Goal: Task Accomplishment & Management: Use online tool/utility

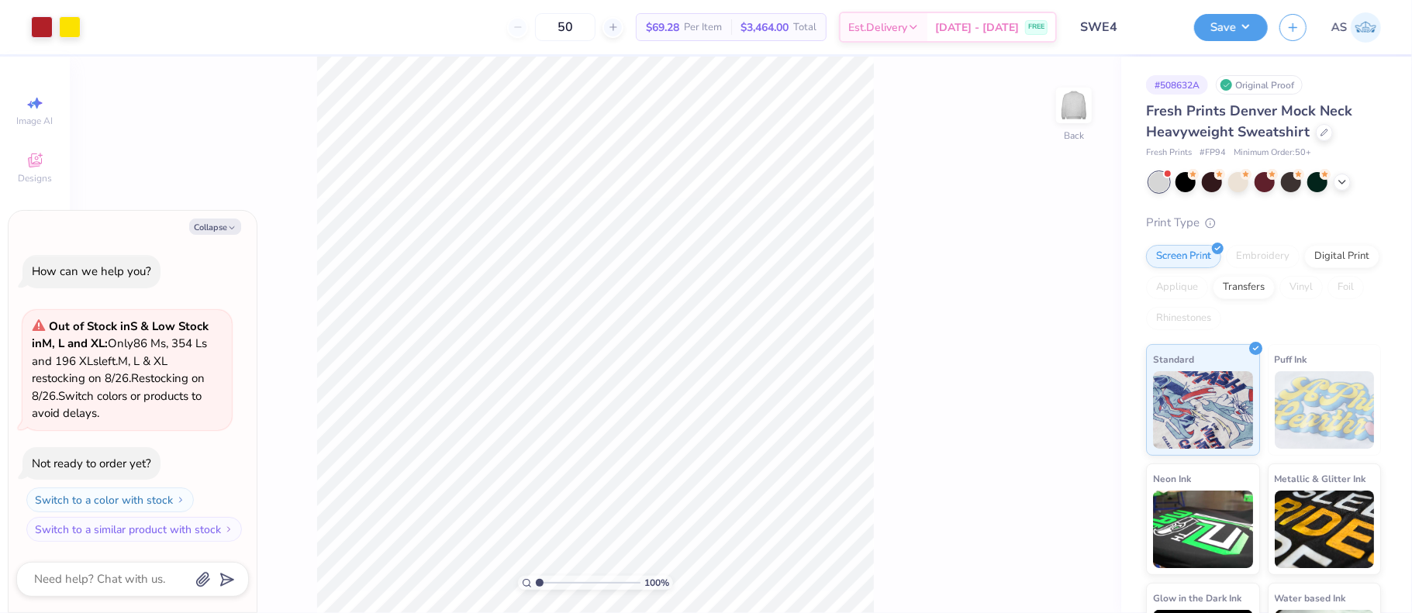
type textarea "x"
drag, startPoint x: 1074, startPoint y: 275, endPoint x: 1043, endPoint y: 275, distance: 31.8
click at [1043, 275] on input "14.44" at bounding box center [1064, 276] width 56 height 22
type input "12.50"
type textarea "x"
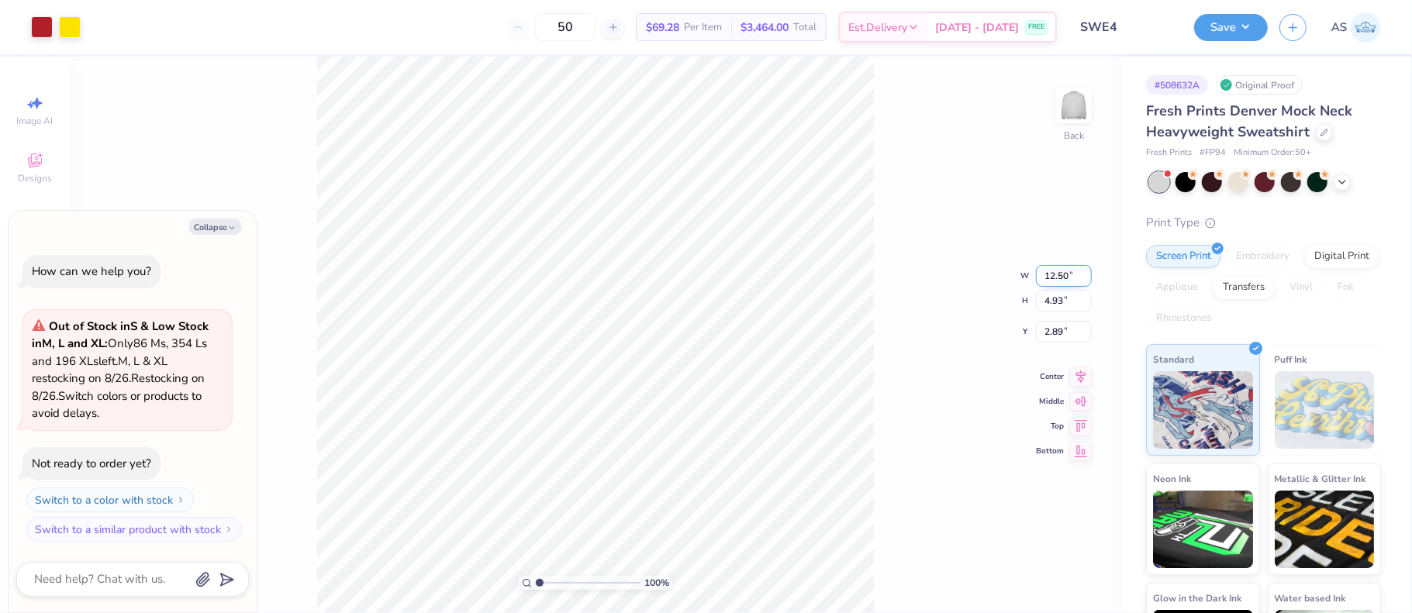
type input "4.27"
drag, startPoint x: 1069, startPoint y: 316, endPoint x: 1041, endPoint y: 319, distance: 28.1
click at [1041, 319] on input "3.22" at bounding box center [1064, 320] width 56 height 22
type input "3"
type textarea "x"
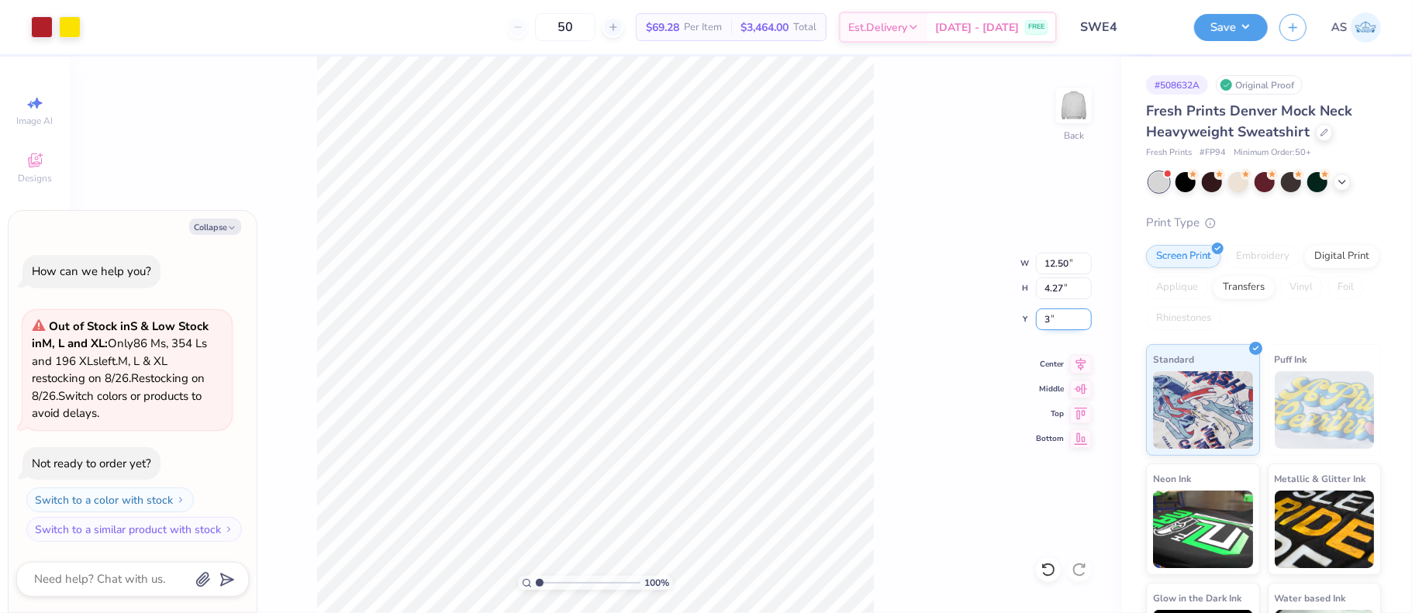
type input "3.00"
click at [1247, 28] on button "Save" at bounding box center [1231, 25] width 74 height 27
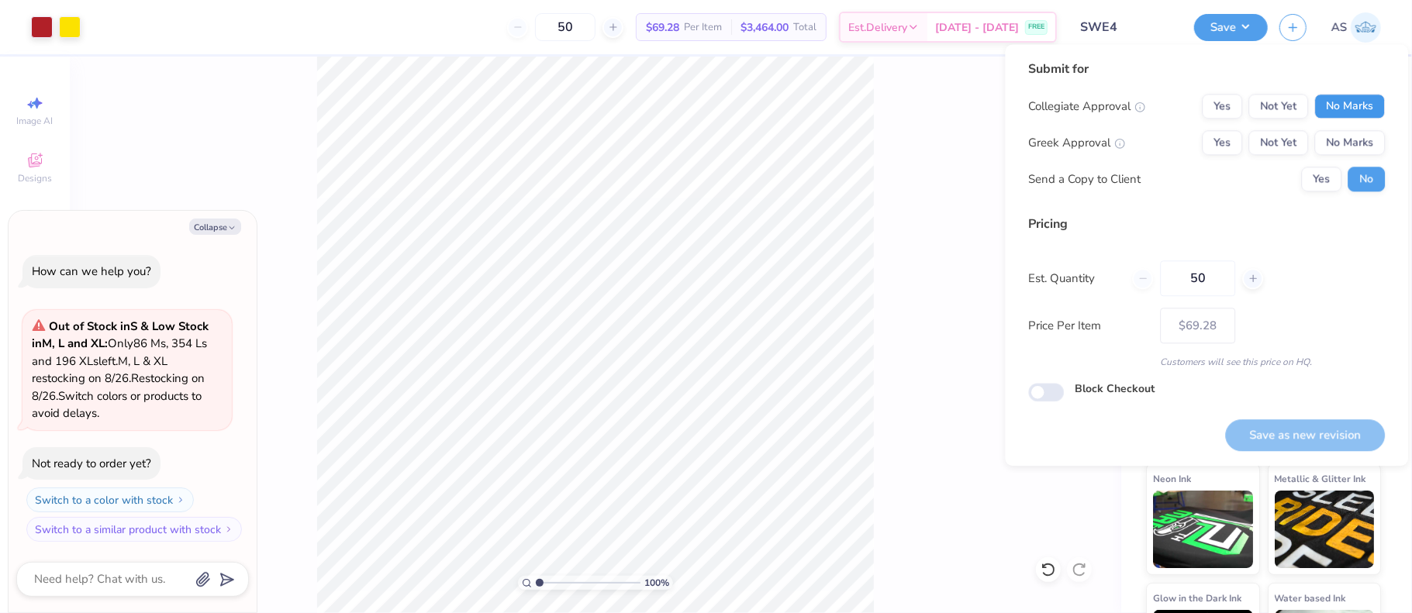
click at [1353, 106] on button "No Marks" at bounding box center [1349, 106] width 71 height 25
click at [1226, 112] on button "Yes" at bounding box center [1222, 106] width 40 height 25
click at [1333, 141] on button "No Marks" at bounding box center [1349, 142] width 71 height 25
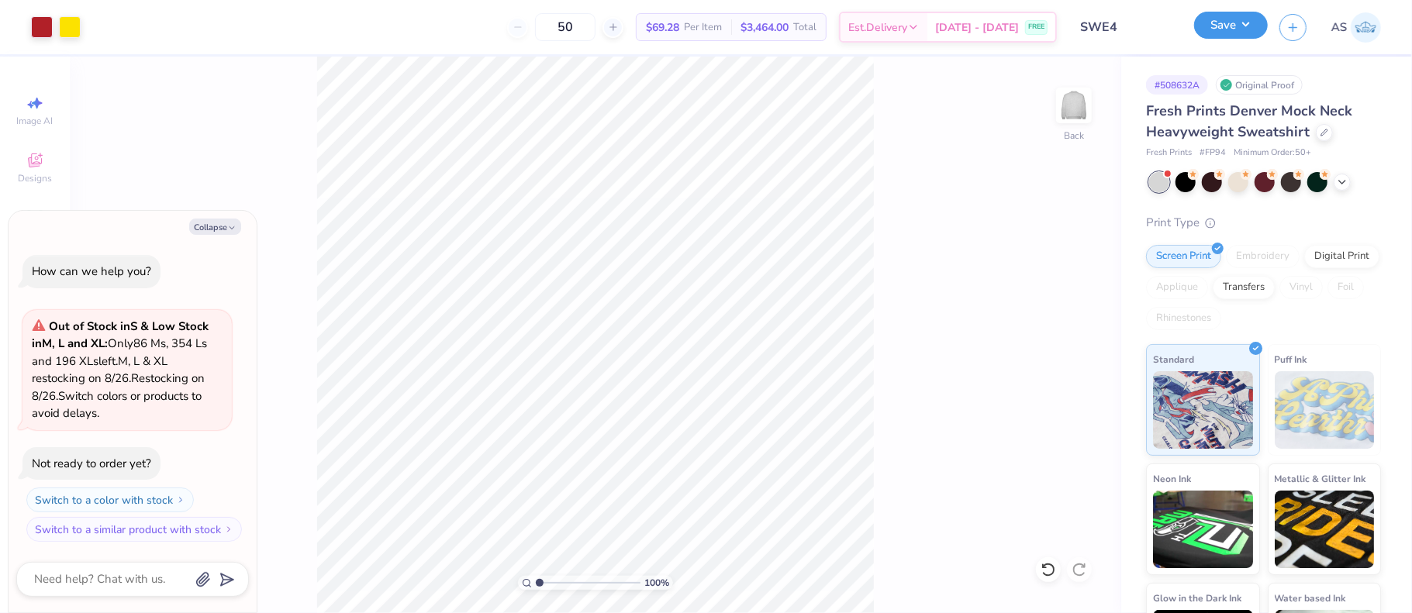
click at [1243, 36] on button "Save" at bounding box center [1231, 25] width 74 height 27
type textarea "x"
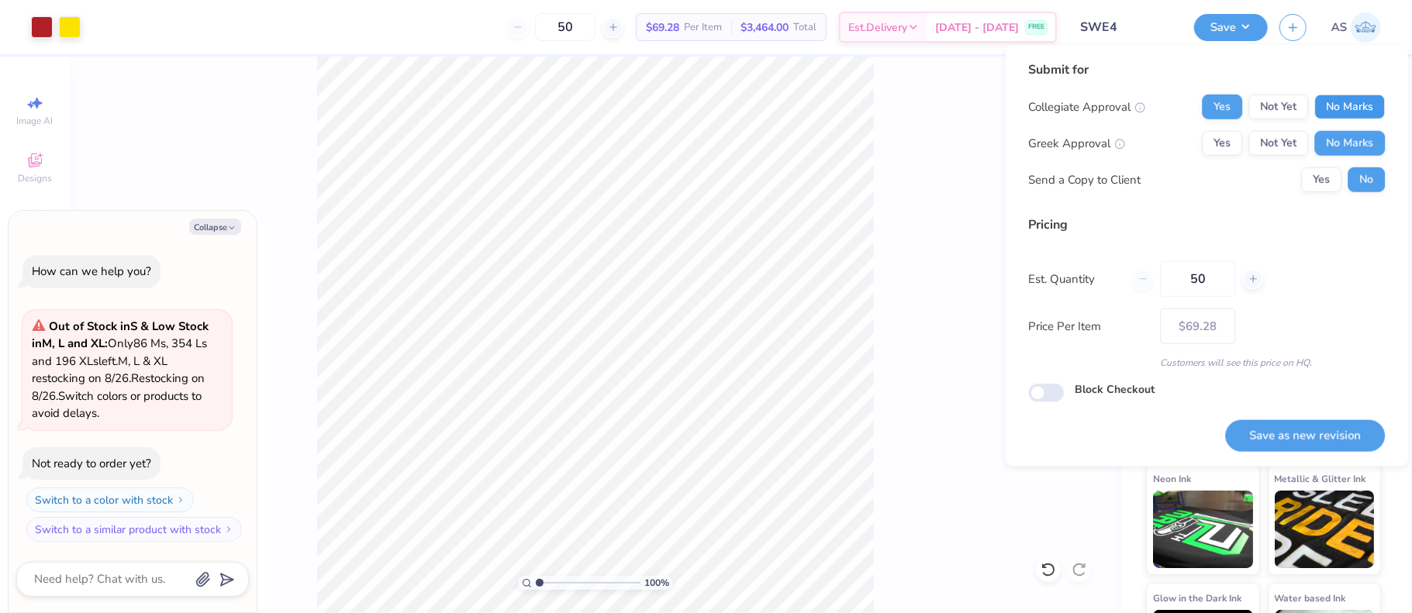
click at [1349, 101] on button "No Marks" at bounding box center [1349, 107] width 71 height 25
click at [1285, 438] on button "Save as new revision" at bounding box center [1305, 436] width 160 height 32
type input "$69.28"
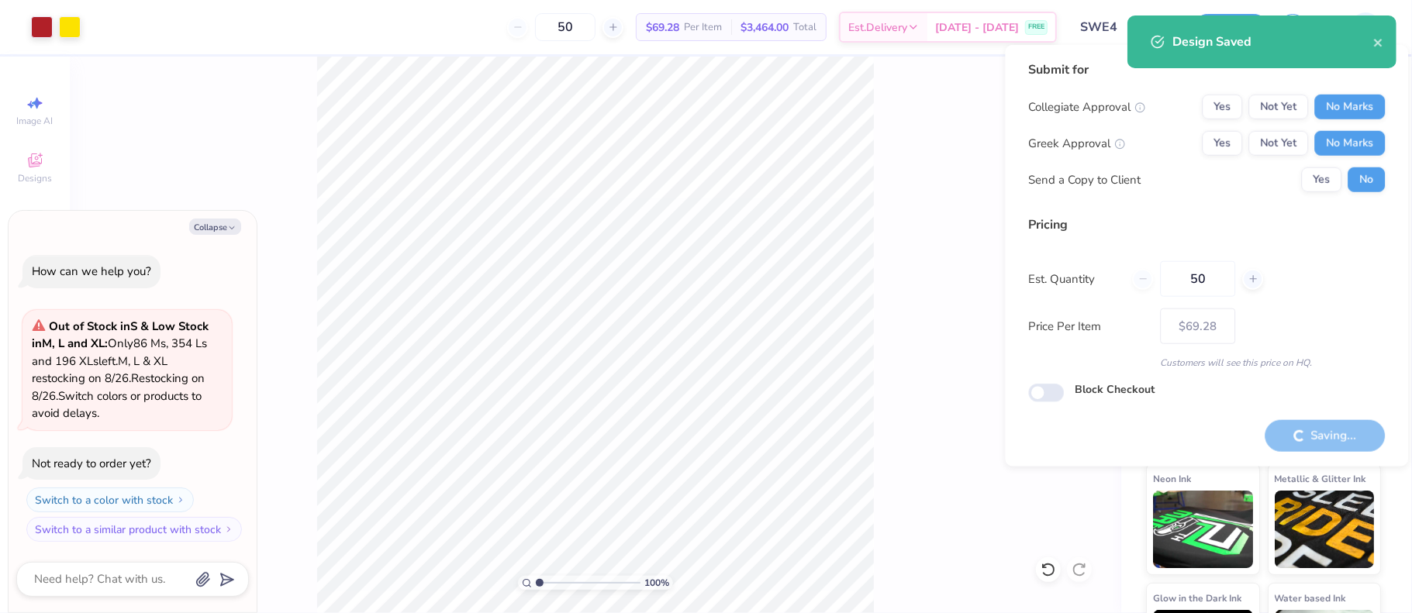
type textarea "x"
type input "– –"
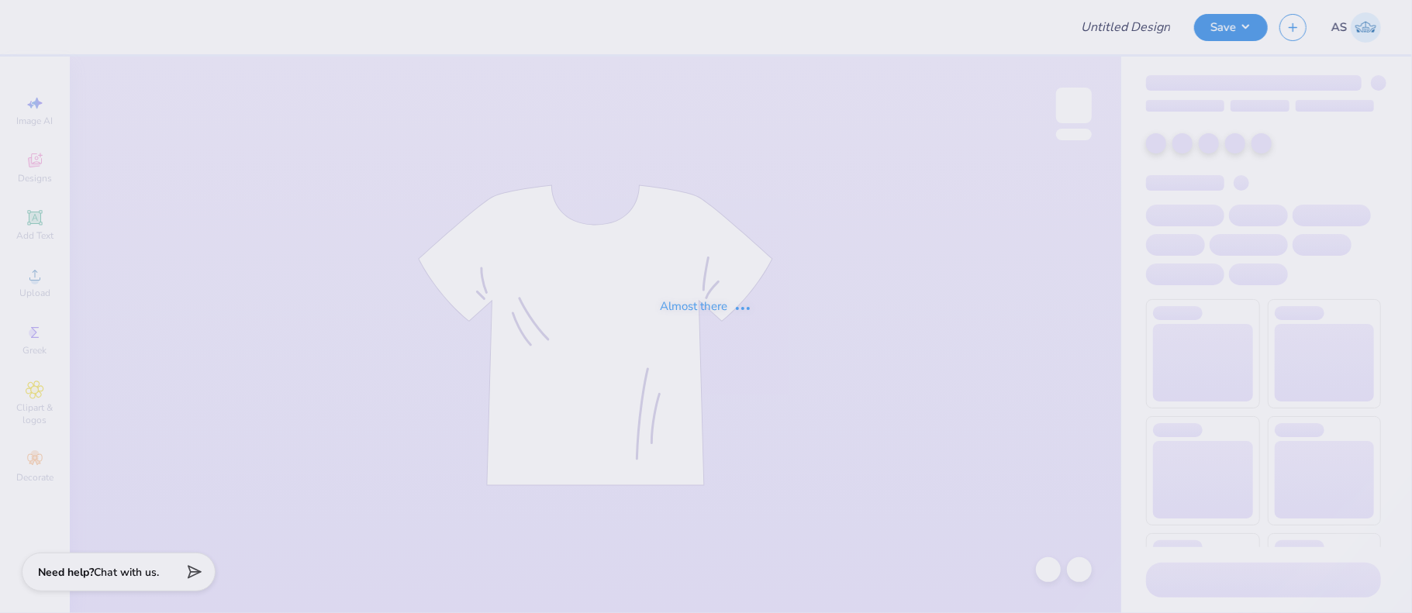
type input "SWE 3"
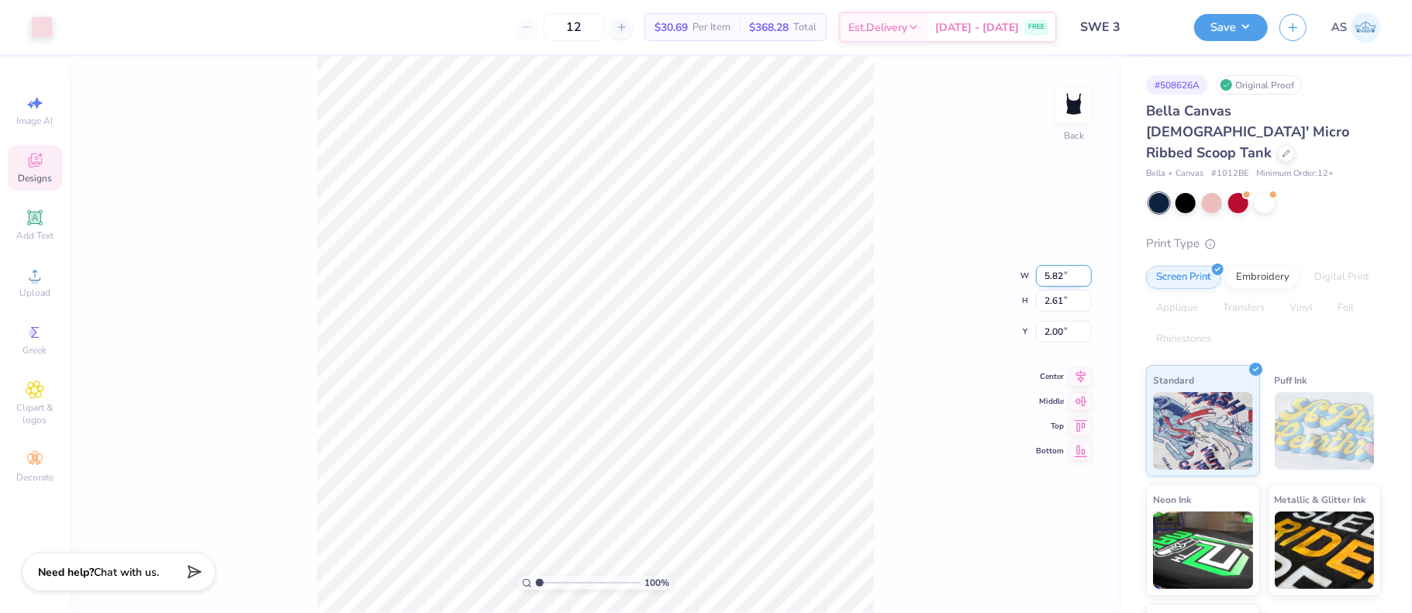
drag, startPoint x: 1070, startPoint y: 271, endPoint x: 1037, endPoint y: 271, distance: 33.3
click at [1037, 271] on input "5.82" at bounding box center [1064, 276] width 56 height 22
type input "6.00"
type input "2.69"
drag, startPoint x: 1071, startPoint y: 319, endPoint x: 1040, endPoint y: 319, distance: 31.0
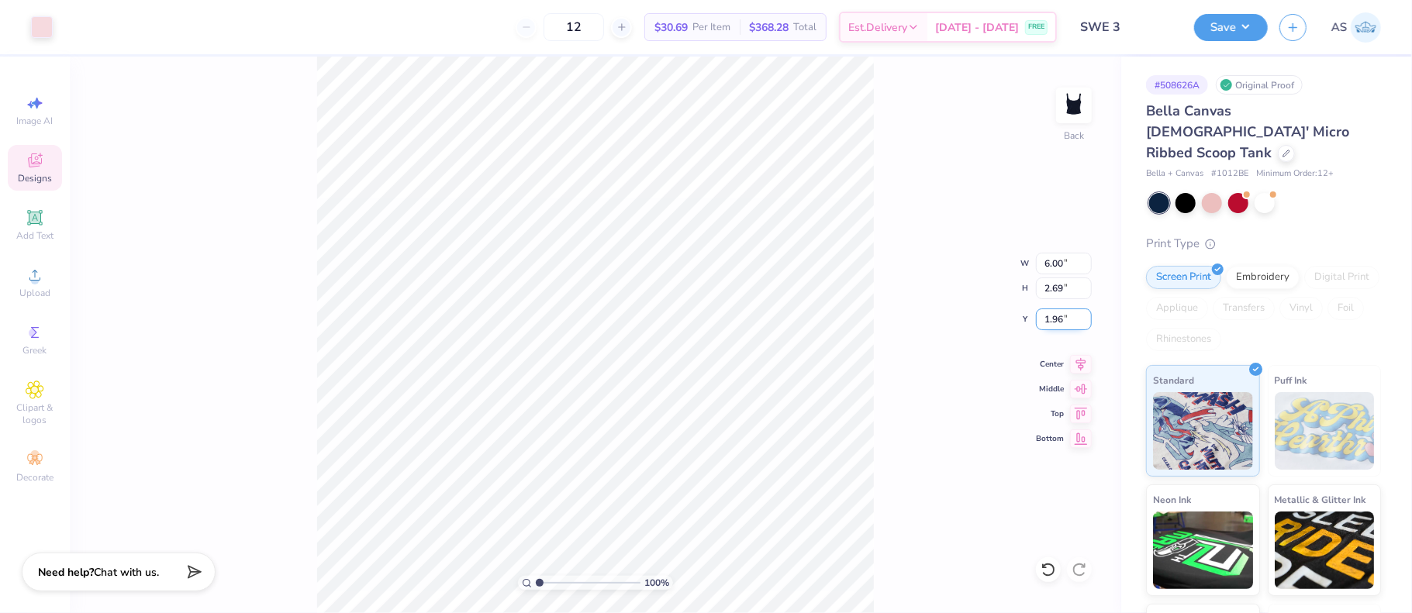
click at [1040, 319] on input "1.96" at bounding box center [1064, 320] width 56 height 22
type input "2.00"
click at [1247, 19] on button "Save" at bounding box center [1231, 25] width 74 height 27
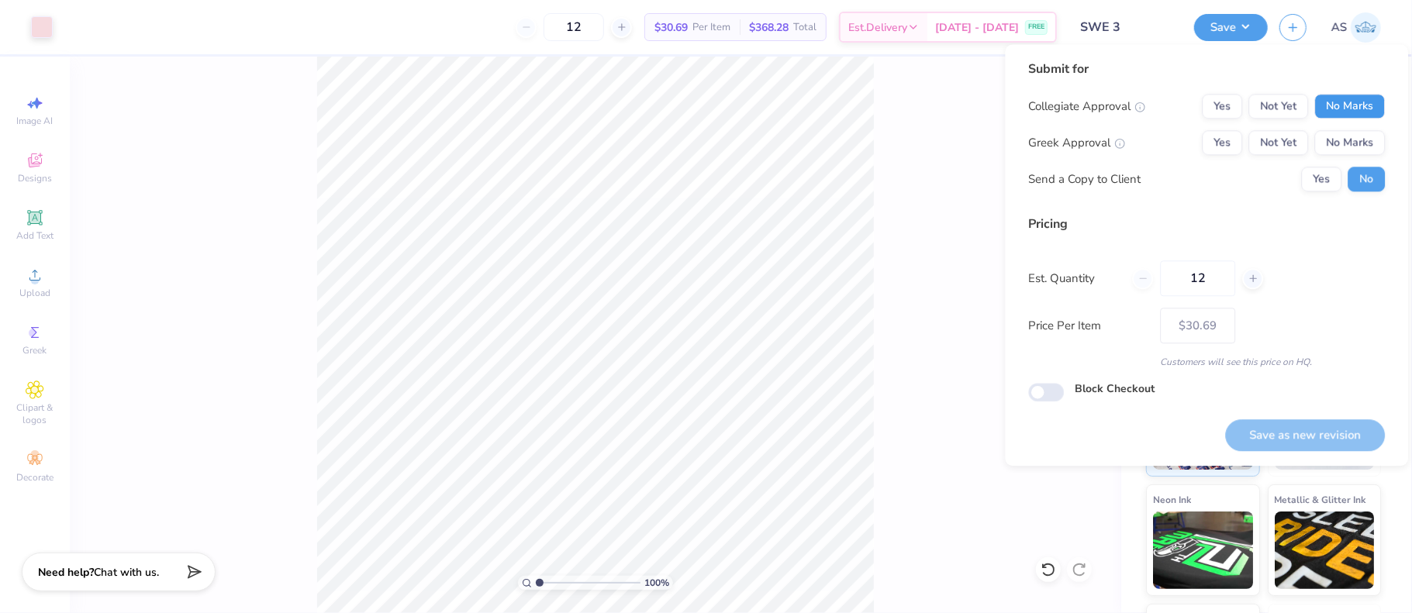
click at [1339, 102] on button "No Marks" at bounding box center [1349, 106] width 71 height 25
click at [1339, 148] on button "No Marks" at bounding box center [1349, 142] width 71 height 25
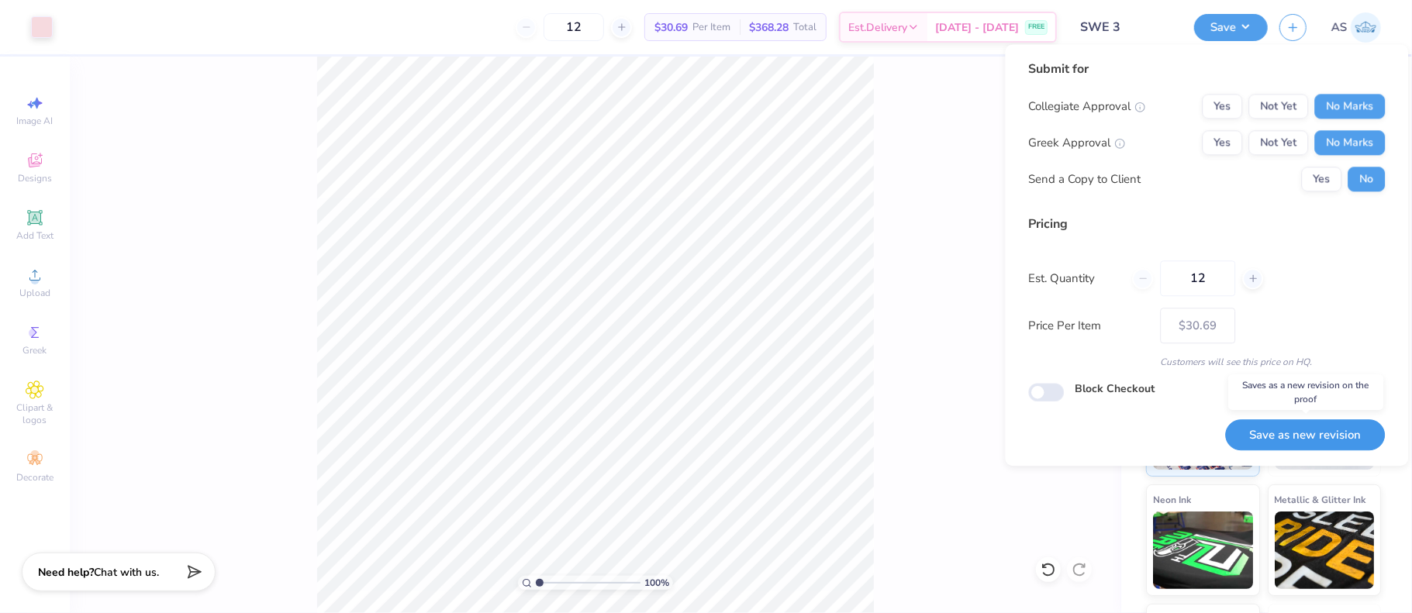
click at [1268, 430] on button "Save as new revision" at bounding box center [1305, 435] width 160 height 32
type input "– –"
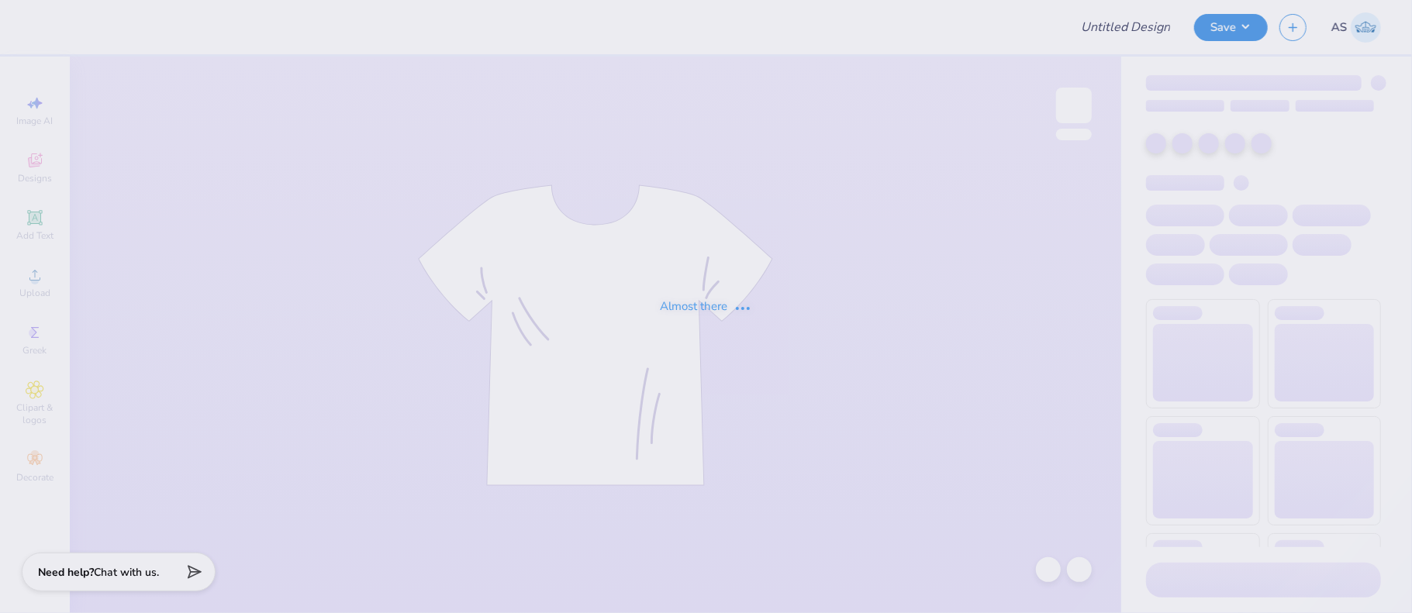
type input "SWE 2"
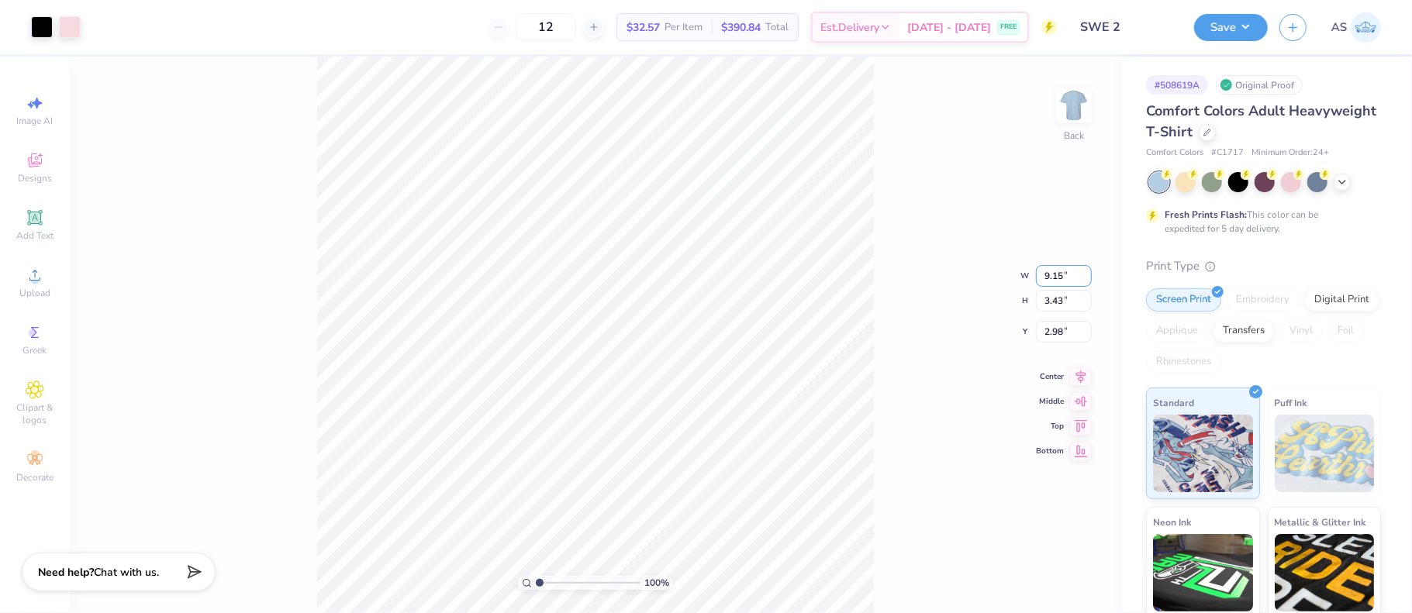
drag, startPoint x: 1077, startPoint y: 274, endPoint x: 1026, endPoint y: 272, distance: 50.4
click at [1026, 272] on div "100 % Back W 9.15 9.15 " H 3.43 3.43 " Y 2.98 2.98 " Center Middle Top Bottom" at bounding box center [595, 335] width 1051 height 557
drag, startPoint x: 1046, startPoint y: 273, endPoint x: 1031, endPoint y: 273, distance: 14.7
click at [1031, 273] on div "100 % Back W 9.15 9.15 " H 3.43 3.43 " Y 2.98 2.98 " Center Middle Top Bottom" at bounding box center [595, 335] width 1051 height 557
click at [1061, 277] on input "9.15" at bounding box center [1064, 276] width 56 height 22
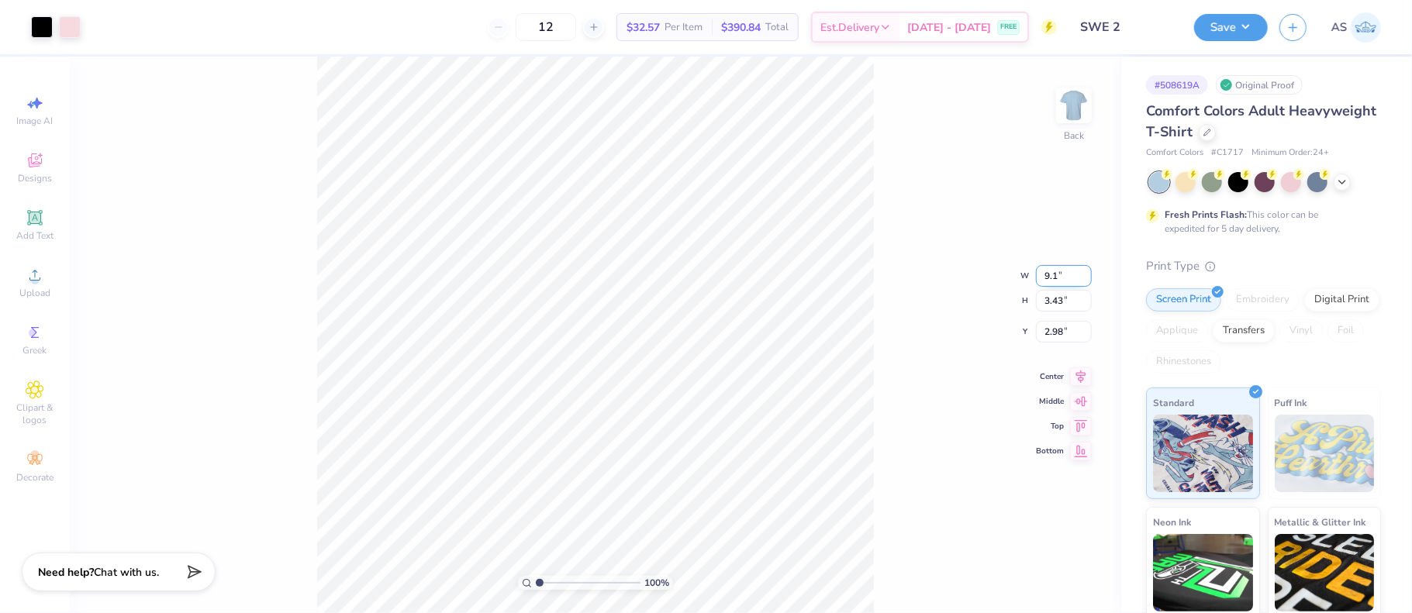
type input "9"
type input "10.00"
type input "3.75"
type input "2.82"
drag, startPoint x: 1073, startPoint y: 318, endPoint x: 1043, endPoint y: 321, distance: 29.6
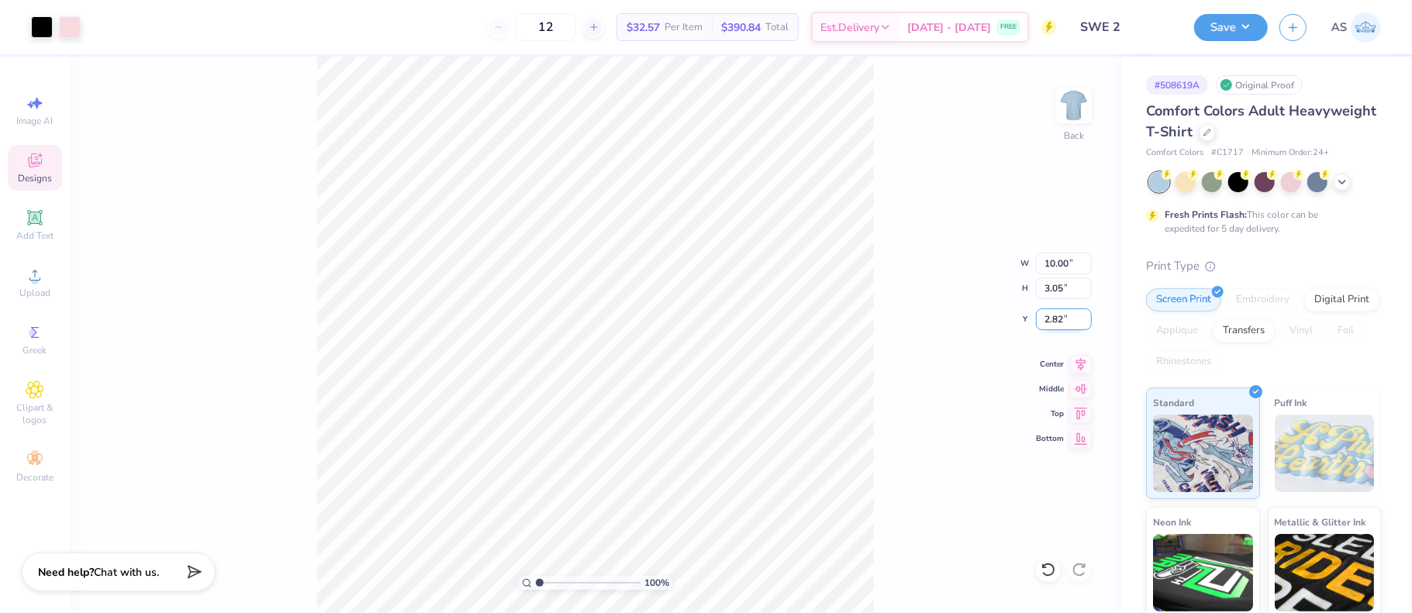
click at [1043, 321] on input "2.82" at bounding box center [1064, 320] width 56 height 22
type input "3.00"
drag, startPoint x: 1071, startPoint y: 317, endPoint x: 1036, endPoint y: 318, distance: 35.7
click at [1036, 318] on input "2.82" at bounding box center [1064, 320] width 56 height 22
type input "3.00"
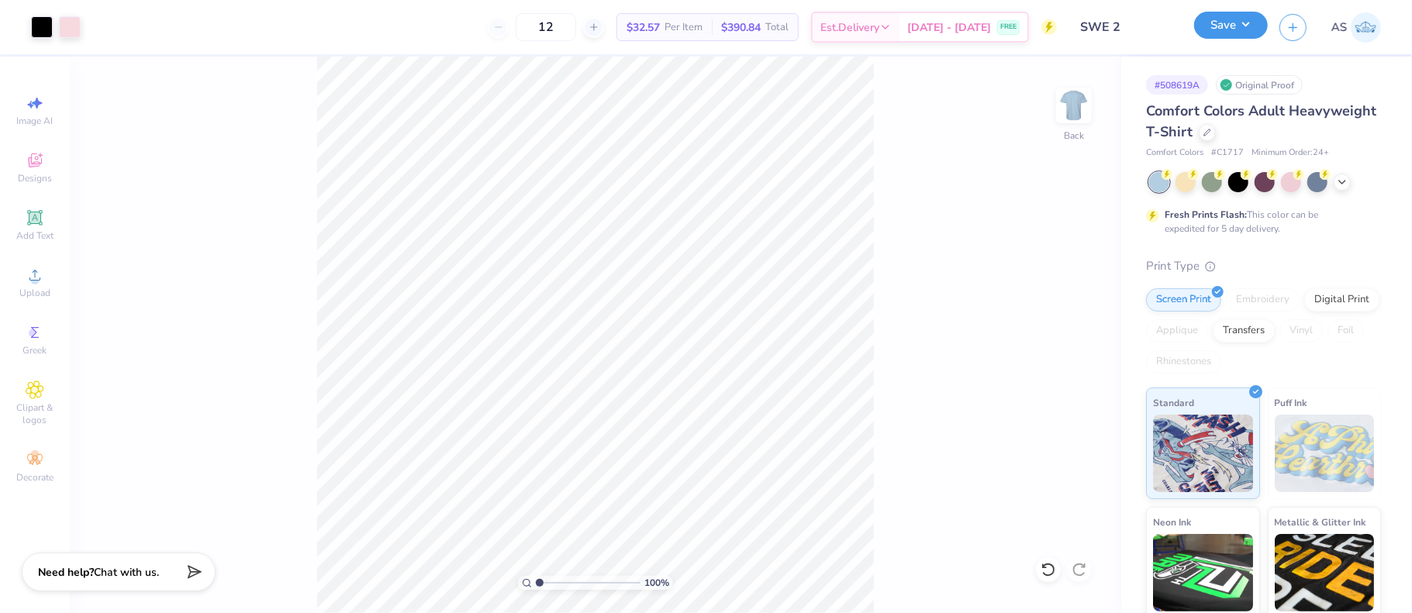
click at [1254, 25] on button "Save" at bounding box center [1231, 25] width 74 height 27
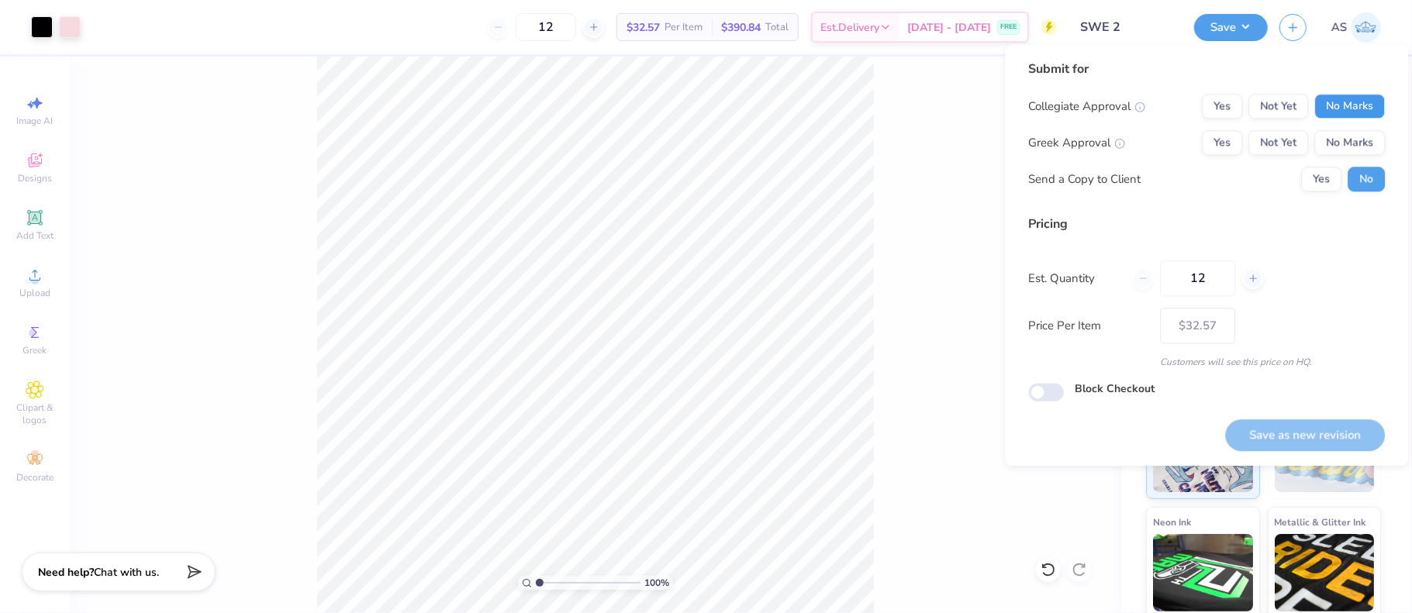
click at [1345, 114] on button "No Marks" at bounding box center [1349, 106] width 71 height 25
click at [1340, 142] on button "No Marks" at bounding box center [1349, 142] width 71 height 25
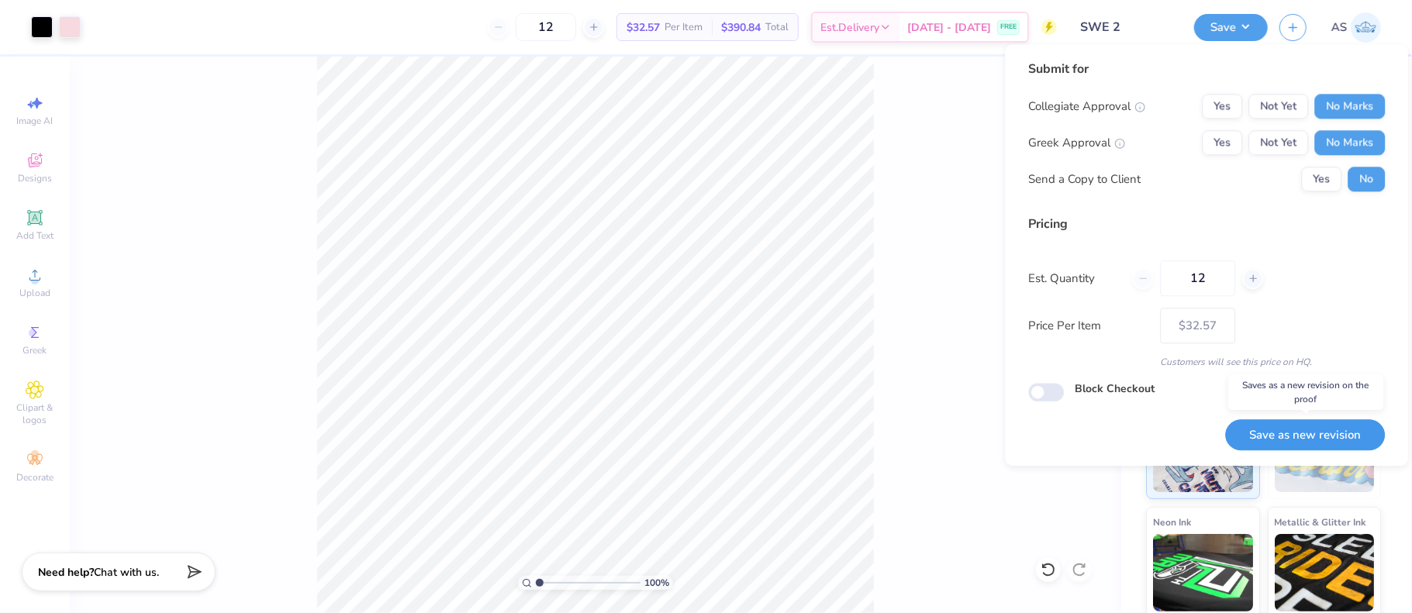
click at [1288, 436] on button "Save as new revision" at bounding box center [1305, 435] width 160 height 32
type input "– –"
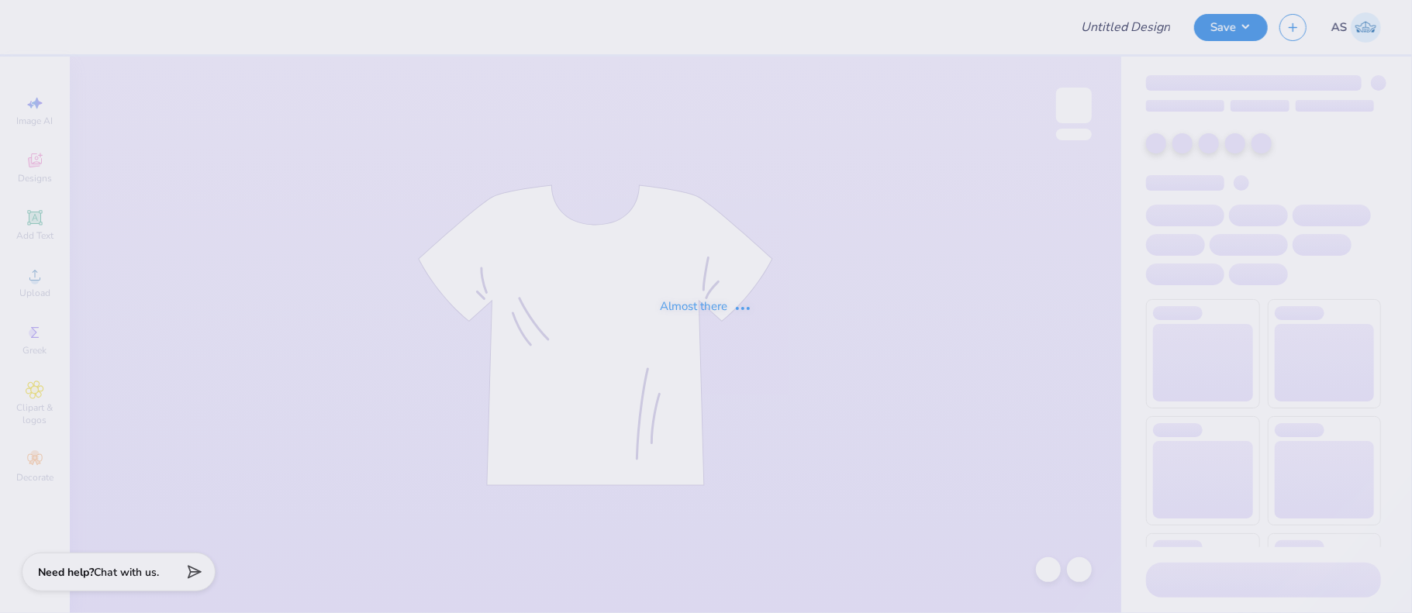
type input "SWE 1"
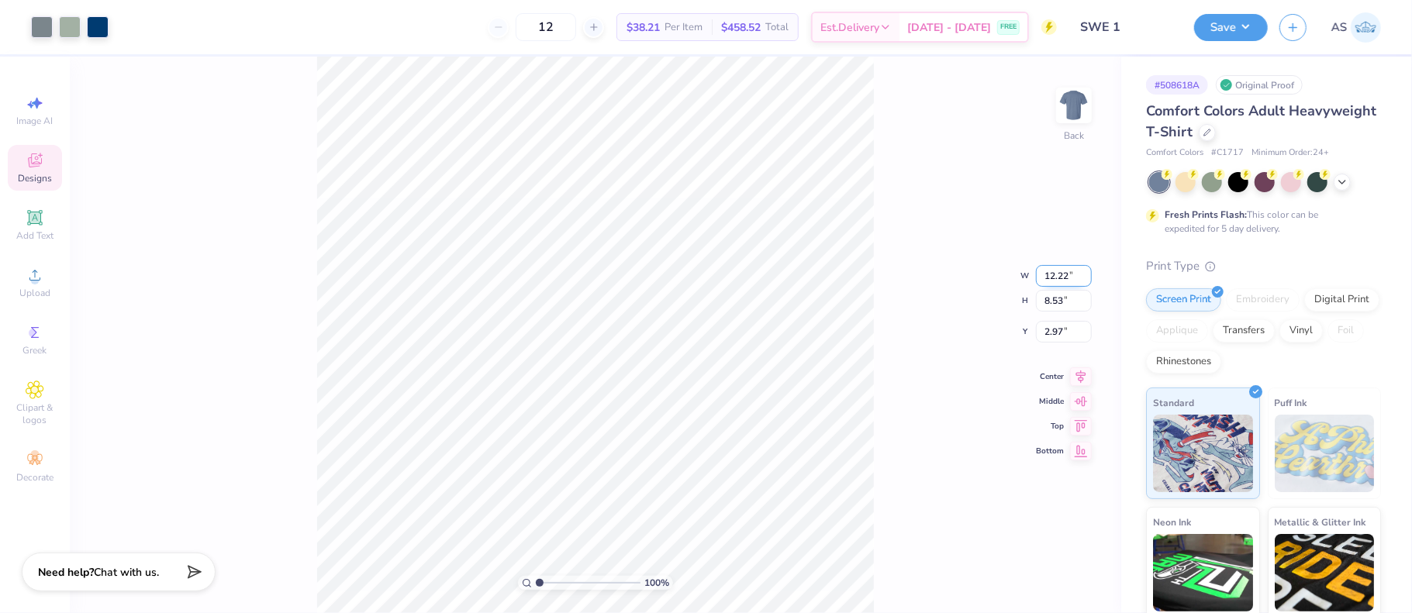
click at [1068, 273] on input "12.22" at bounding box center [1064, 276] width 56 height 22
type input "12.50"
type input "8.72"
type input "2.87"
drag, startPoint x: 1062, startPoint y: 322, endPoint x: 1039, endPoint y: 322, distance: 23.3
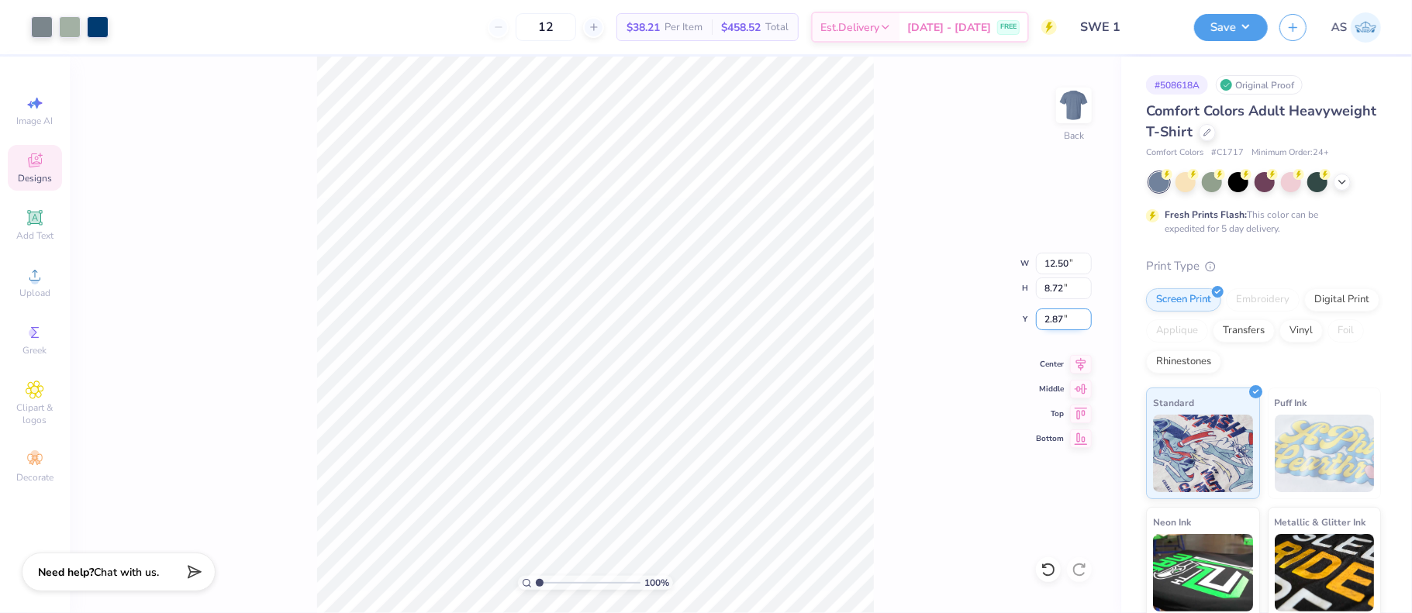
click at [1039, 322] on input "2.87" at bounding box center [1064, 320] width 56 height 22
type input "3.00"
click at [1237, 25] on button "Save" at bounding box center [1231, 25] width 74 height 27
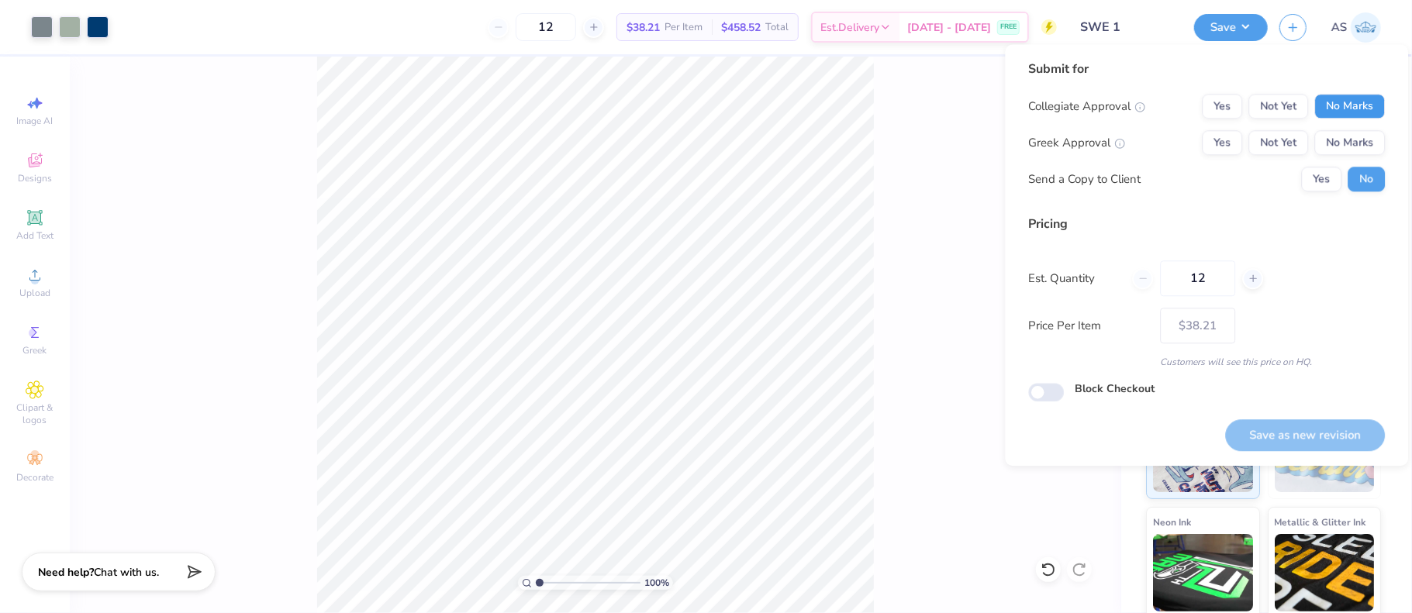
click at [1357, 106] on button "No Marks" at bounding box center [1349, 106] width 71 height 25
click at [1352, 145] on button "No Marks" at bounding box center [1349, 142] width 71 height 25
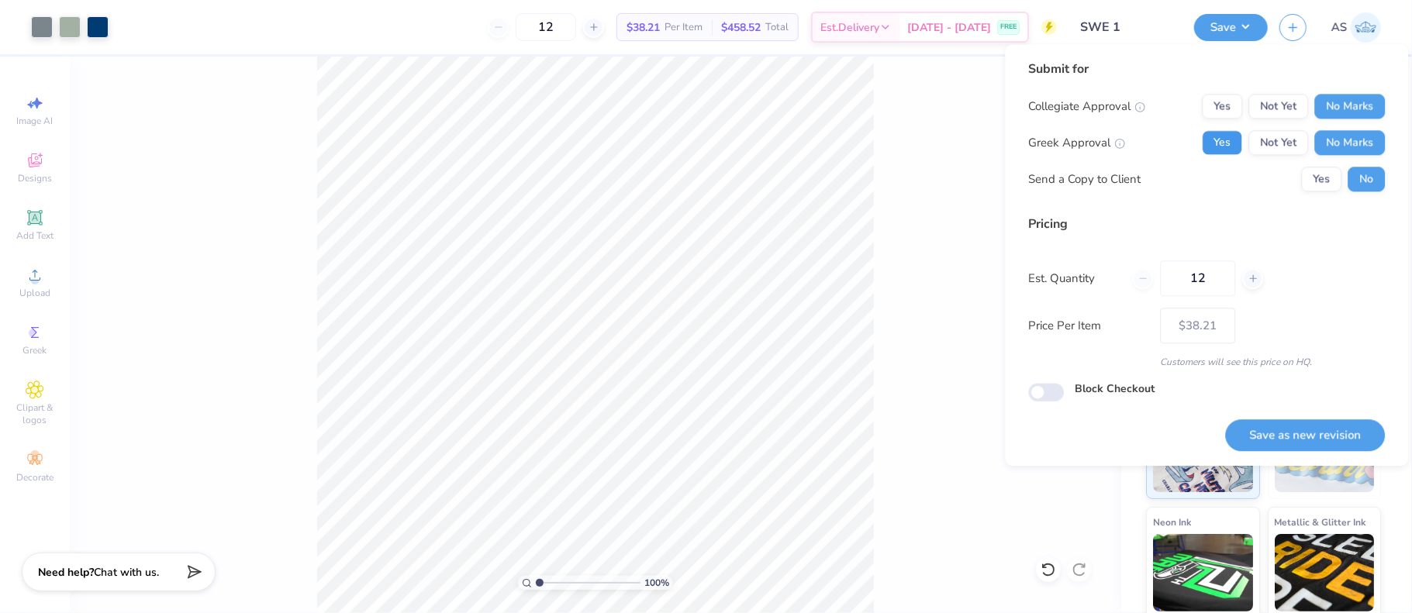
click at [1229, 141] on button "Yes" at bounding box center [1222, 142] width 40 height 25
click at [1337, 142] on button "No Marks" at bounding box center [1349, 142] width 71 height 25
click at [1227, 102] on button "Yes" at bounding box center [1222, 106] width 40 height 25
click at [1306, 436] on button "Save as new revision" at bounding box center [1305, 435] width 160 height 32
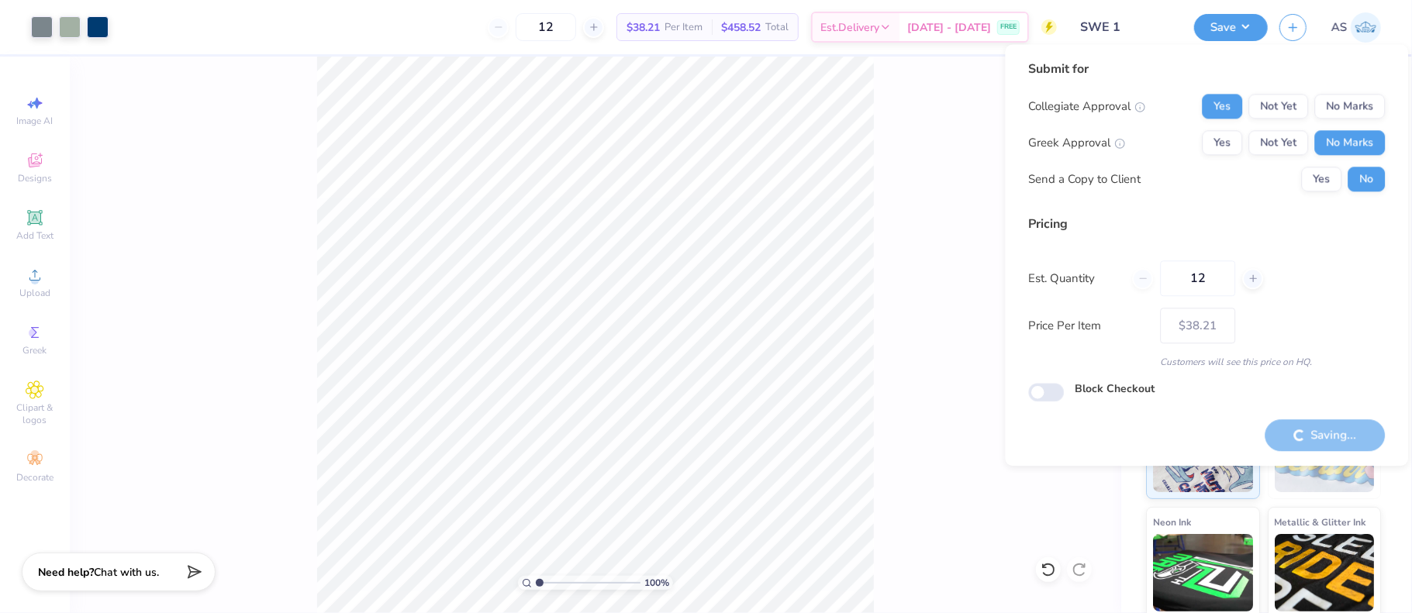
type input "– –"
